Goal: Contribute content: Contribute content

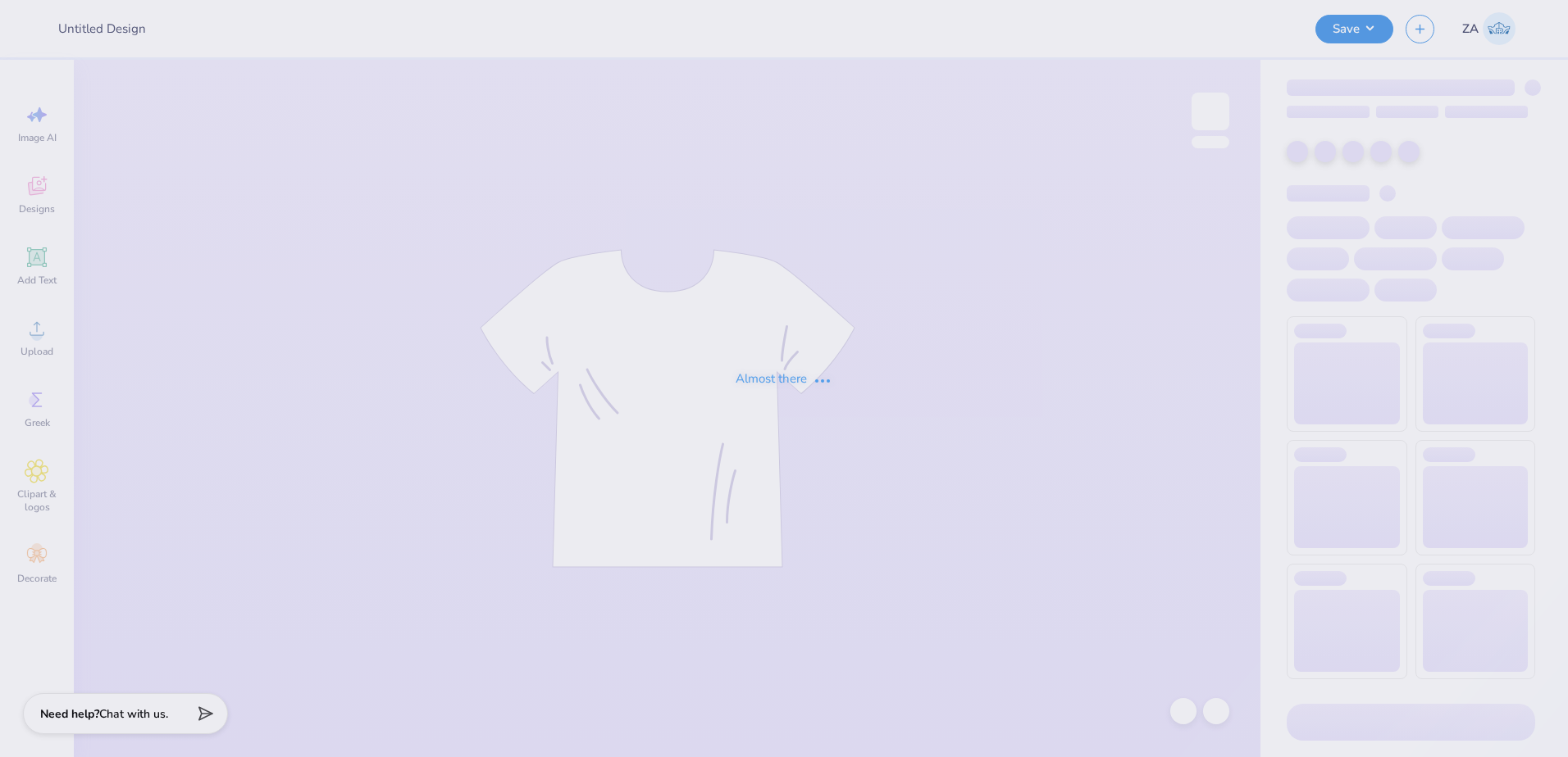
type input "Two Sisters Coffee Co Holiday!"
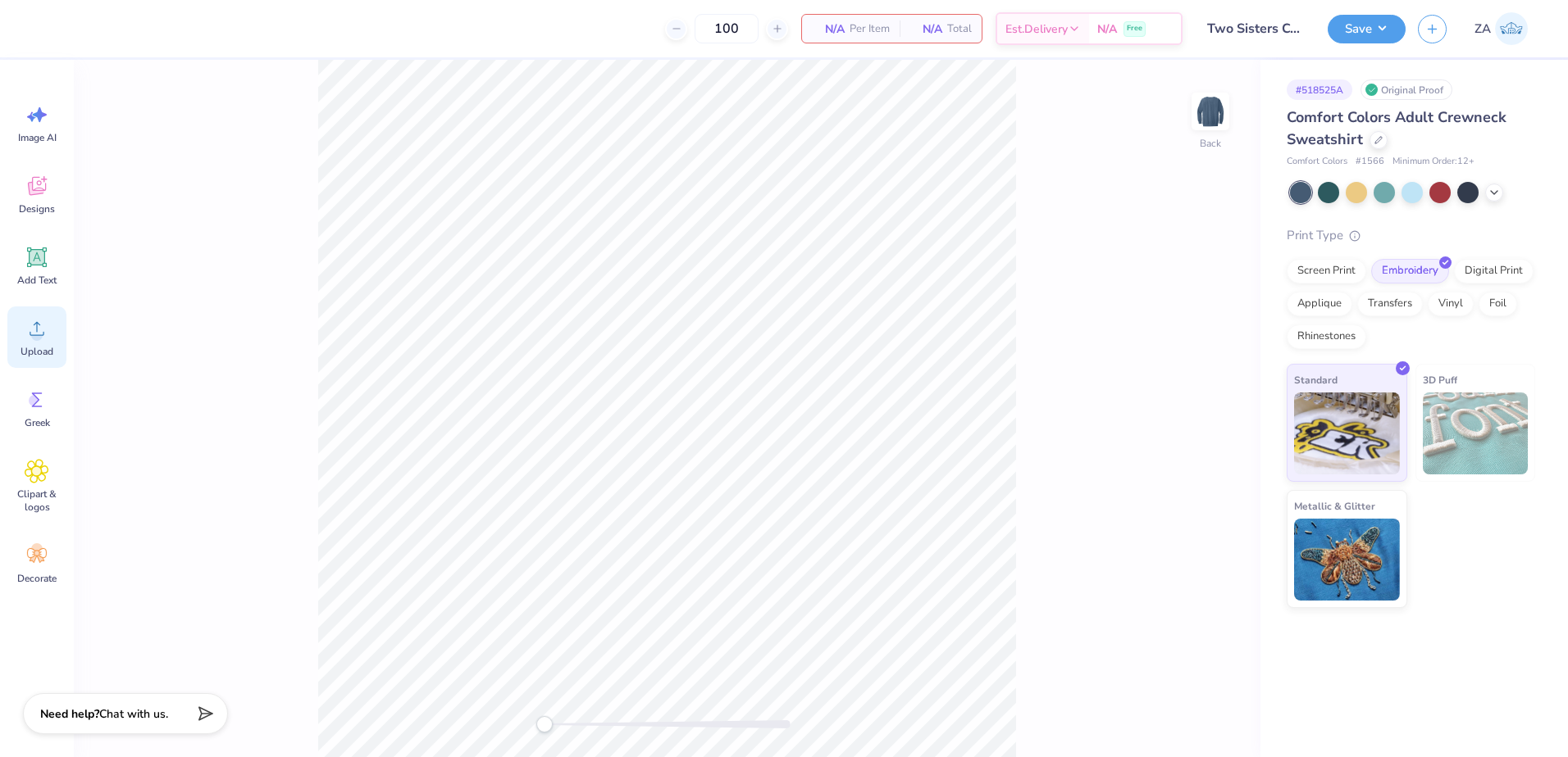
click at [33, 350] on span "Upload" at bounding box center [37, 351] width 33 height 13
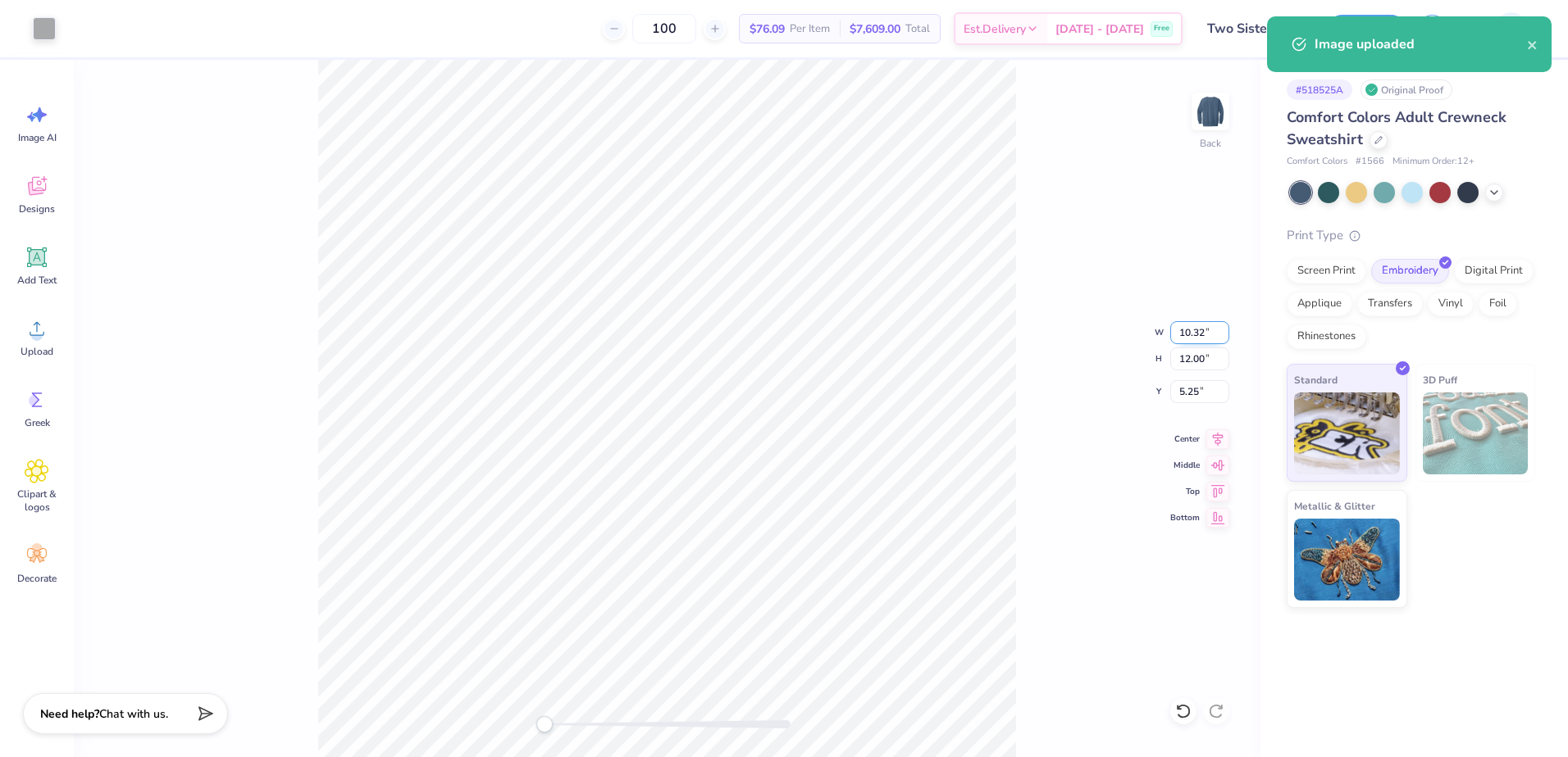
drag, startPoint x: 1178, startPoint y: 335, endPoint x: 1211, endPoint y: 334, distance: 33.0
click at [1211, 334] on input "10.32" at bounding box center [1200, 333] width 59 height 23
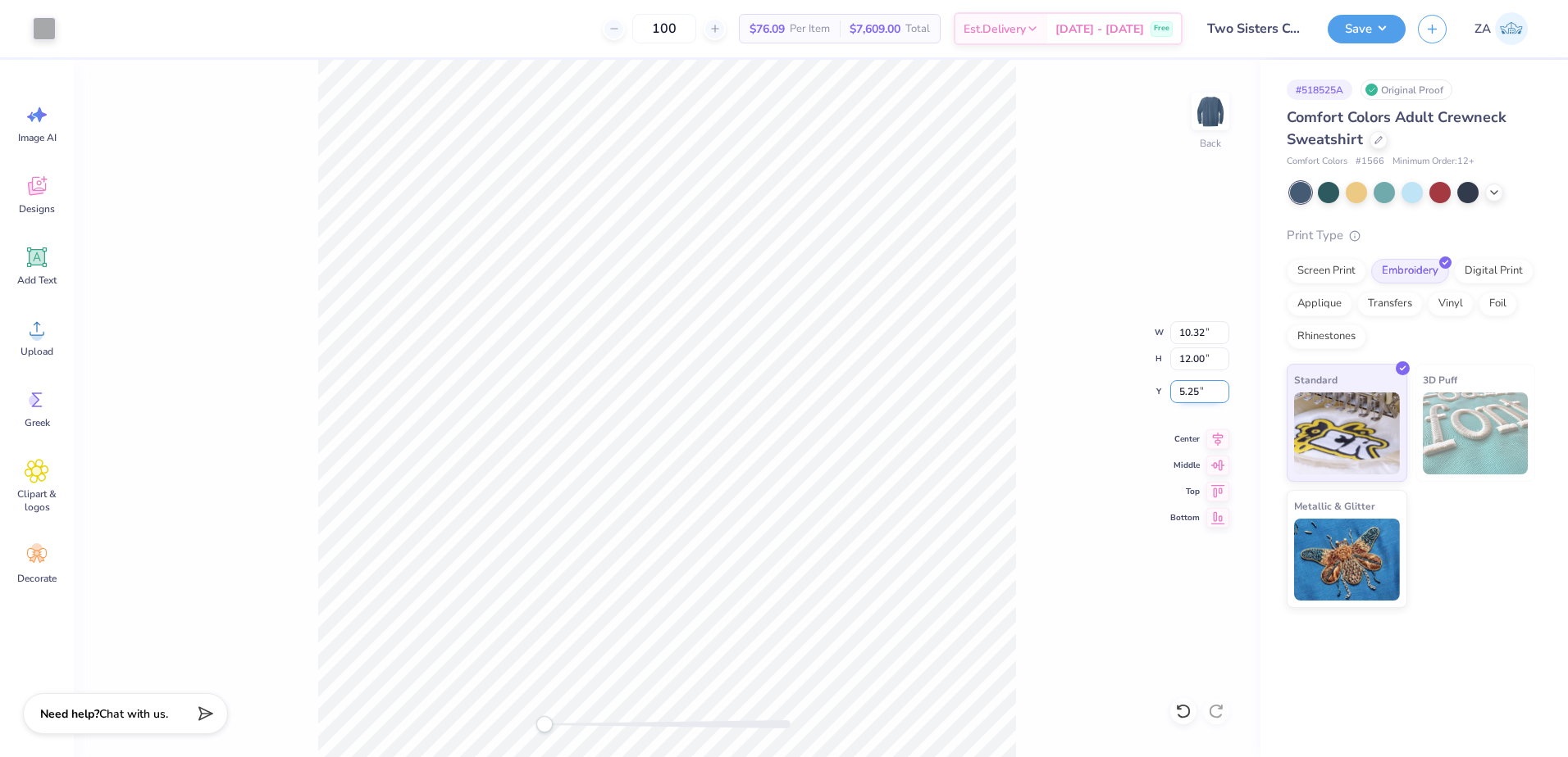
click at [1212, 398] on input "5.25" at bounding box center [1200, 391] width 59 height 23
type input "5"
type input "3.00"
click at [1371, 30] on button "Save" at bounding box center [1367, 27] width 78 height 28
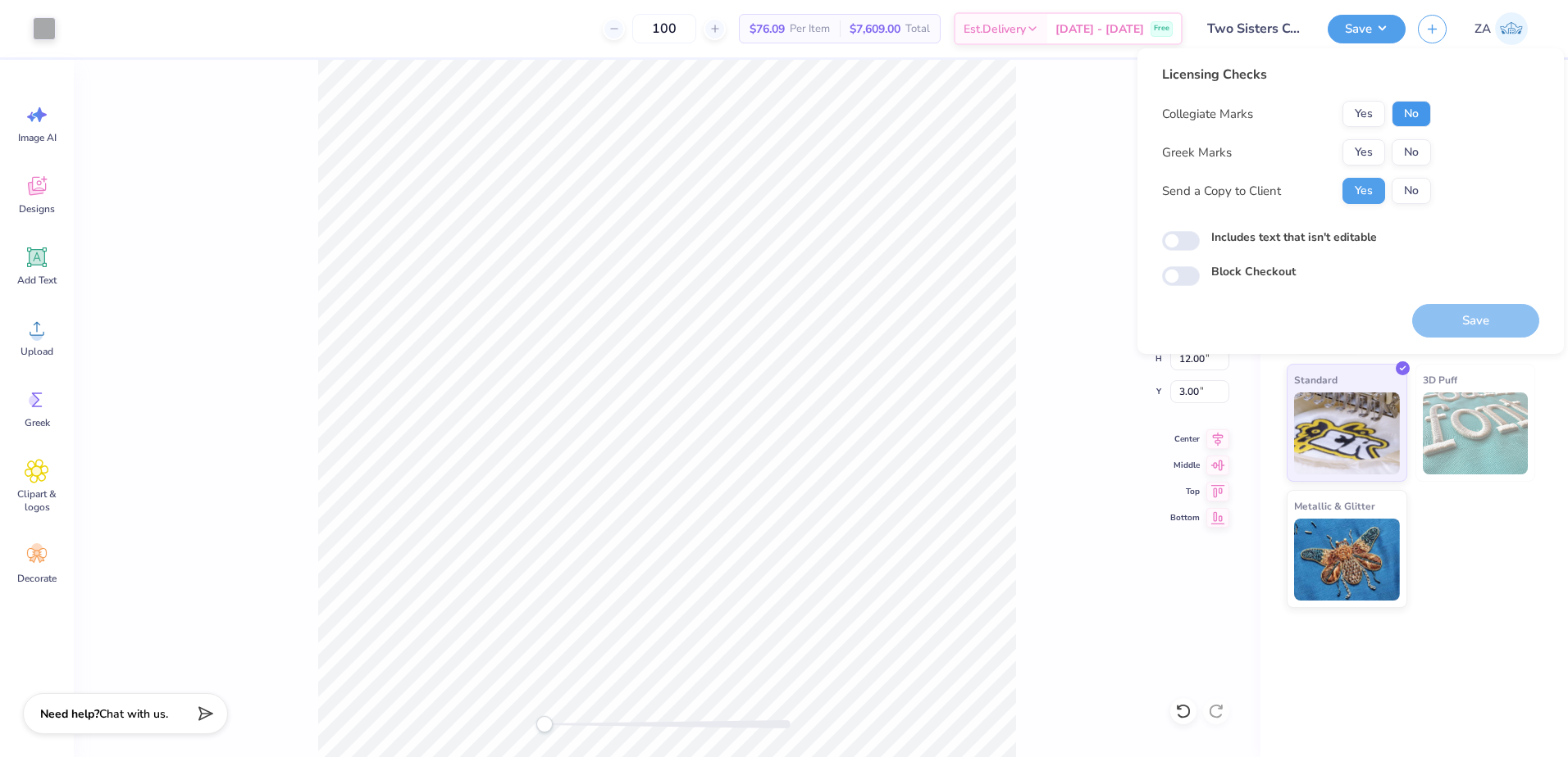
click at [1427, 109] on button "No" at bounding box center [1412, 114] width 40 height 27
click at [1423, 154] on button "No" at bounding box center [1412, 153] width 40 height 27
click at [1456, 323] on button "Save" at bounding box center [1476, 320] width 127 height 33
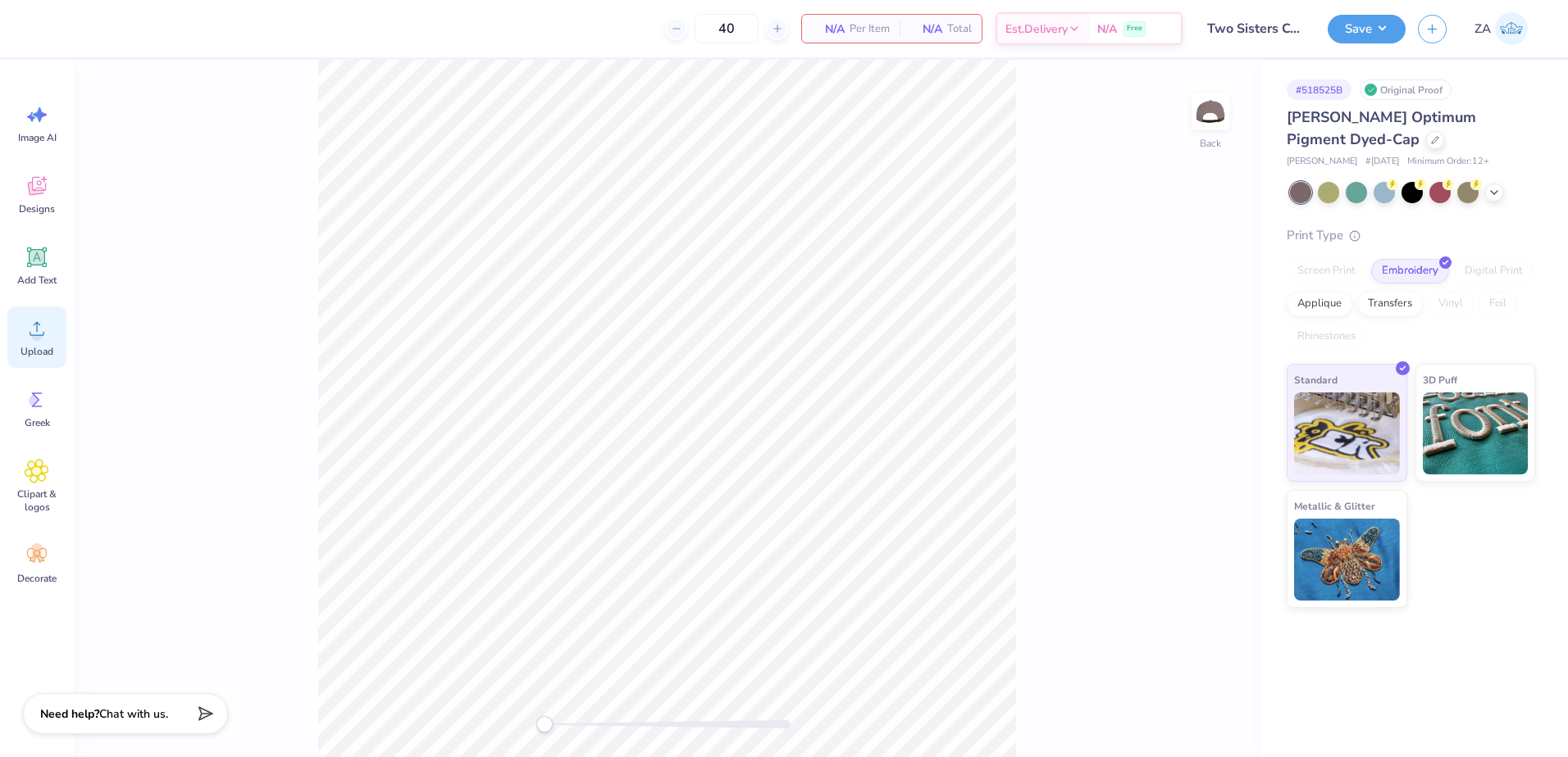
click at [41, 342] on div "Upload" at bounding box center [37, 337] width 59 height 62
click at [1390, 310] on div "Transfers" at bounding box center [1390, 301] width 65 height 25
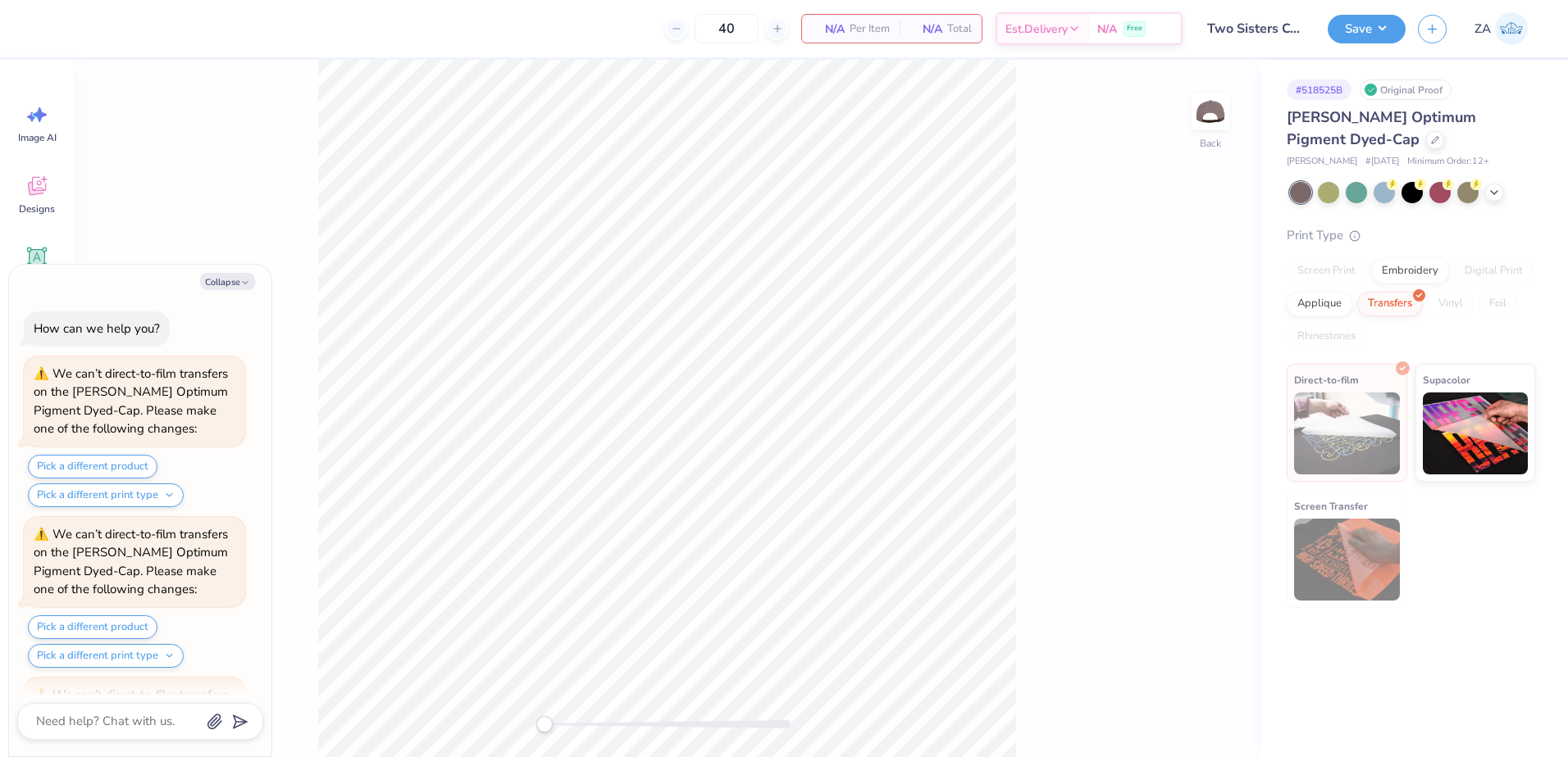
scroll to position [147, 0]
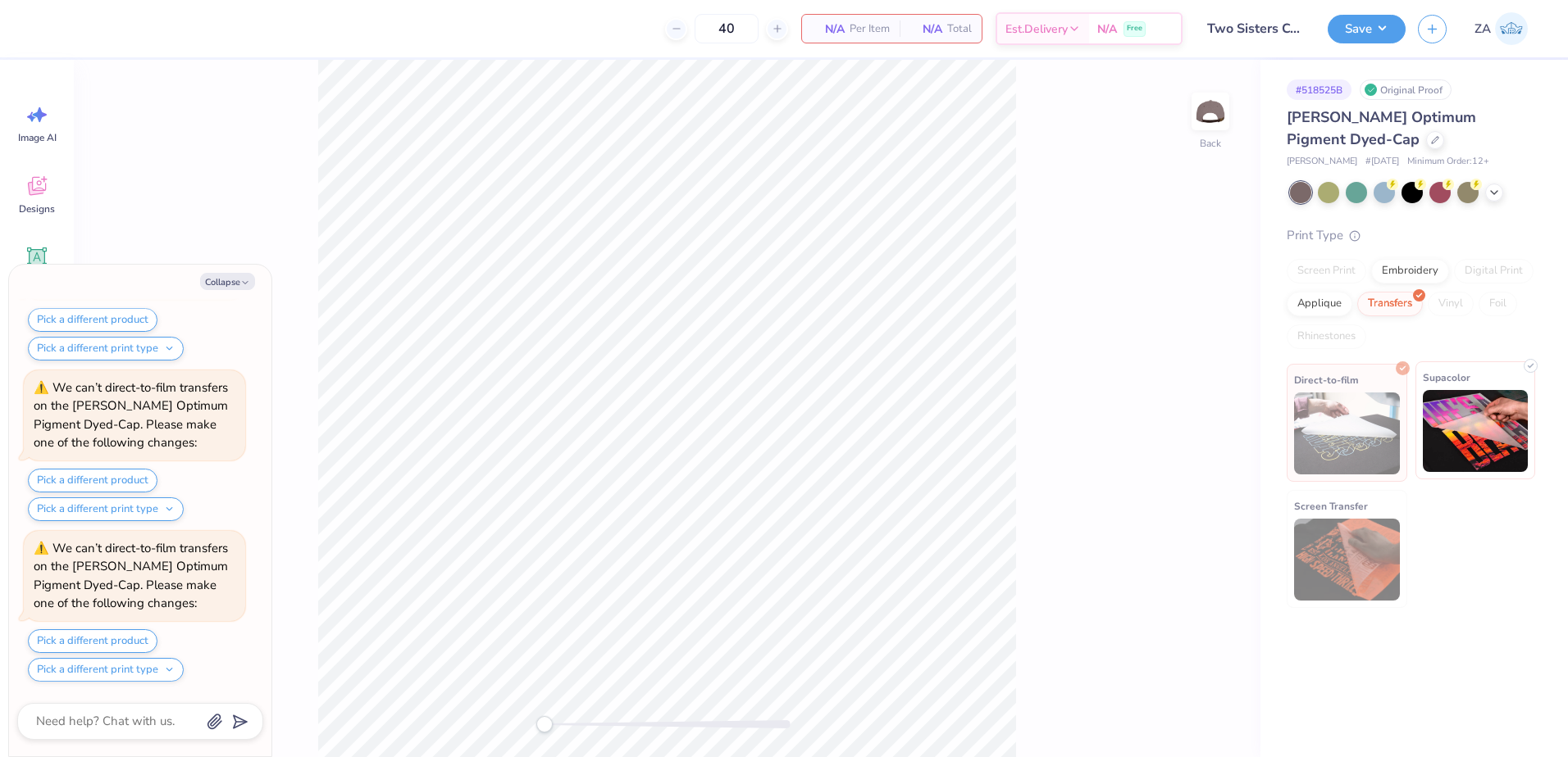
click at [1471, 425] on img at bounding box center [1476, 431] width 106 height 82
click at [235, 277] on button "Collapse" at bounding box center [228, 281] width 55 height 17
type textarea "x"
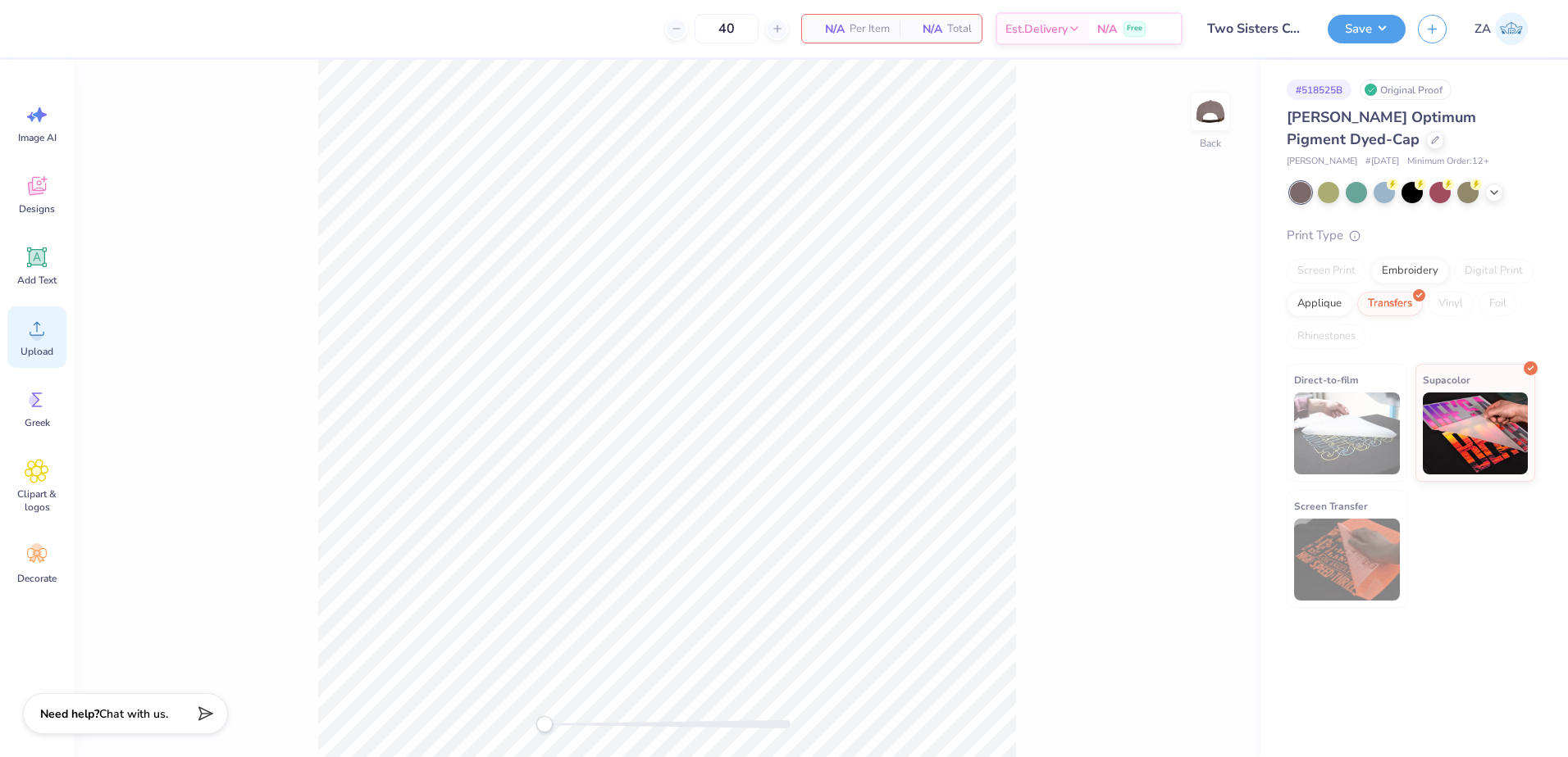
click at [41, 336] on circle at bounding box center [37, 335] width 11 height 11
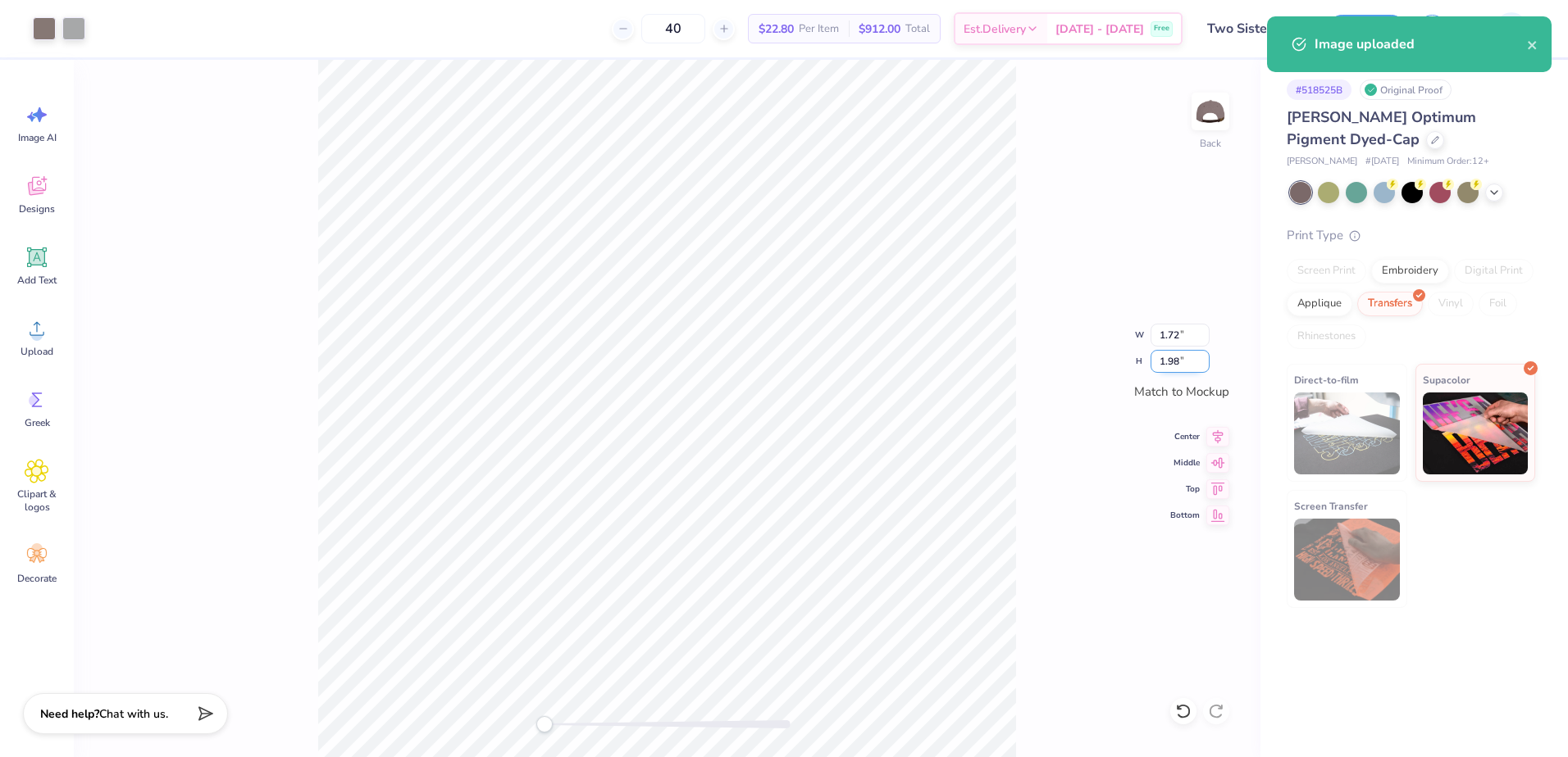
drag, startPoint x: 1189, startPoint y: 362, endPoint x: 1155, endPoint y: 359, distance: 34.1
click at [1155, 359] on input "1.98" at bounding box center [1180, 361] width 59 height 23
type input "2.8"
type input "1.73"
type input "2.00"
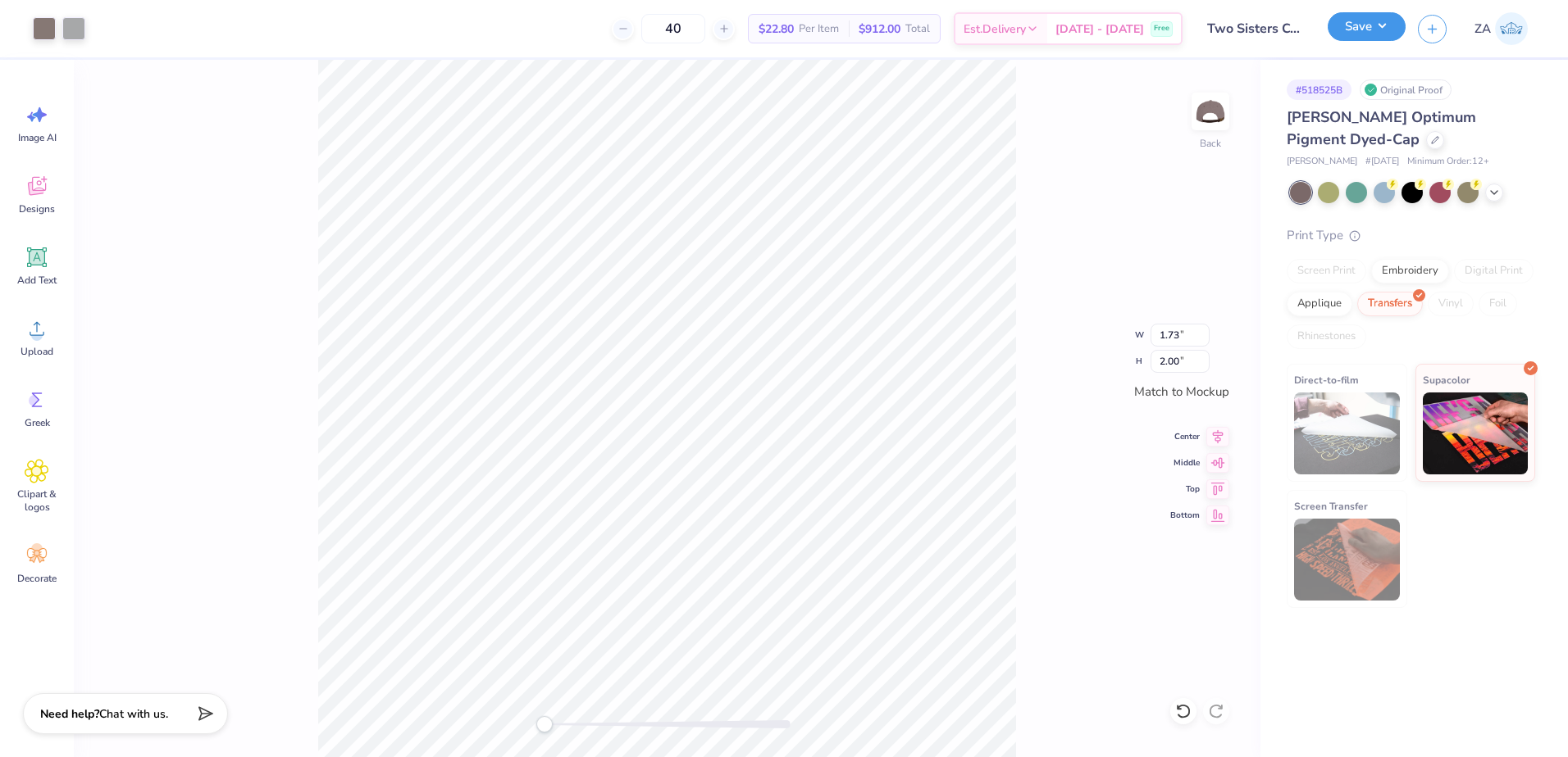
click at [1359, 31] on button "Save" at bounding box center [1367, 27] width 78 height 28
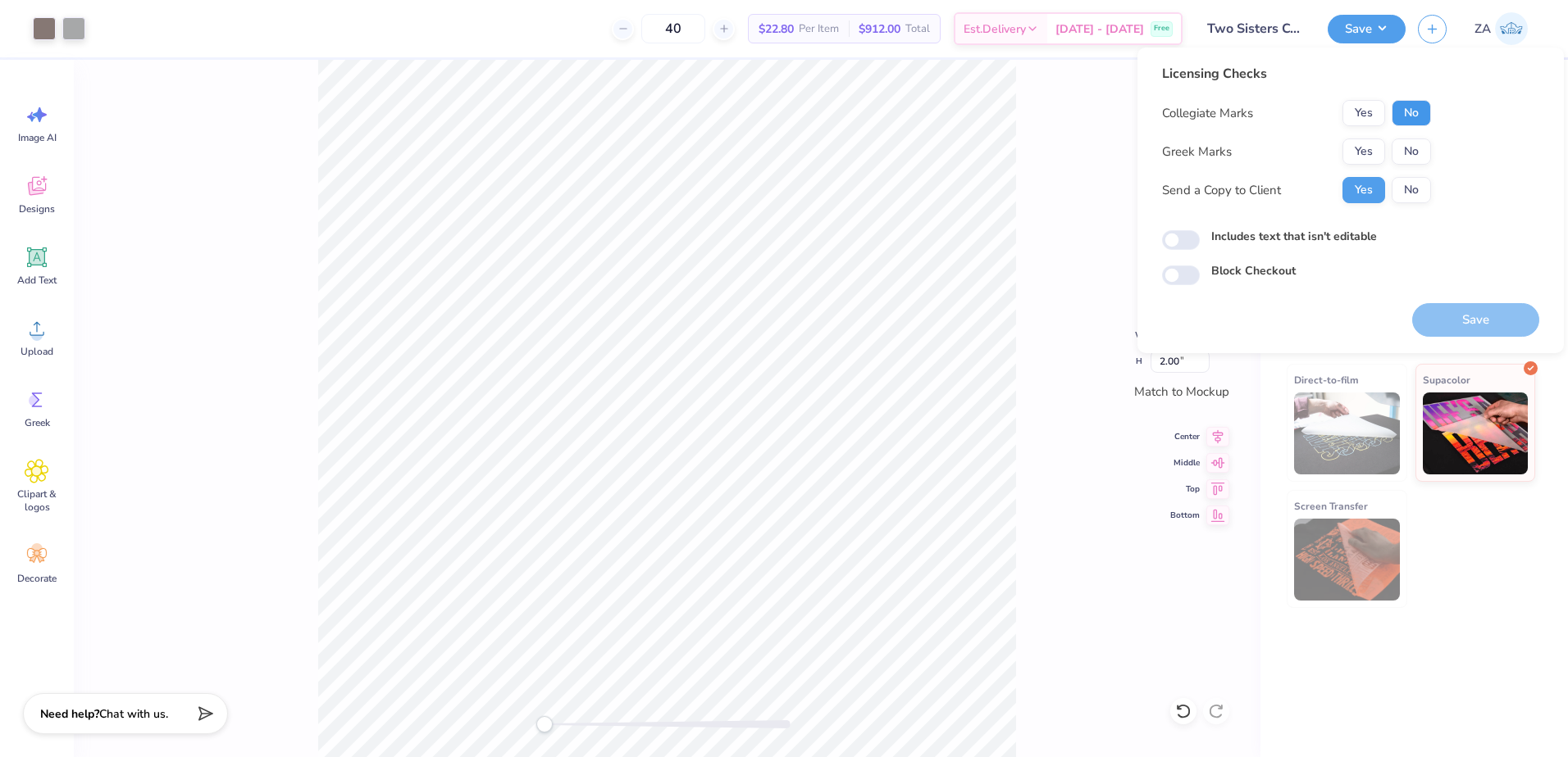
click at [1401, 114] on button "No" at bounding box center [1412, 114] width 40 height 27
click at [1408, 142] on button "No" at bounding box center [1412, 152] width 40 height 27
click at [1455, 305] on button "Save" at bounding box center [1476, 319] width 127 height 33
